Goal: Check status

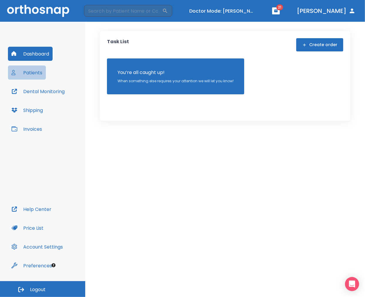
click at [41, 72] on button "Patients" at bounding box center [27, 72] width 38 height 14
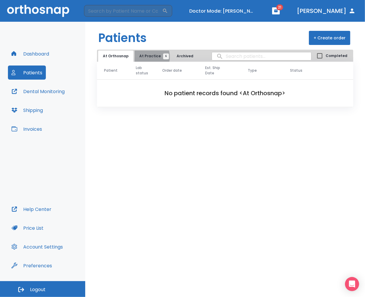
click at [142, 57] on span "At Practice 6" at bounding box center [152, 55] width 27 height 5
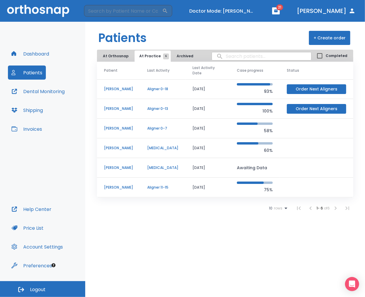
click at [257, 186] on p "75%" at bounding box center [255, 189] width 36 height 7
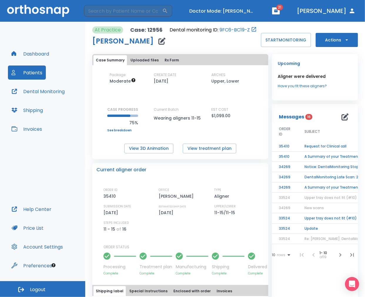
click at [319, 43] on button "Actions" at bounding box center [336, 40] width 42 height 14
click at [319, 43] on div at bounding box center [182, 148] width 365 height 297
click at [257, 14] on button "Turn off Doctor mode" at bounding box center [222, 11] width 70 height 10
